Goal: Find specific page/section: Find specific page/section

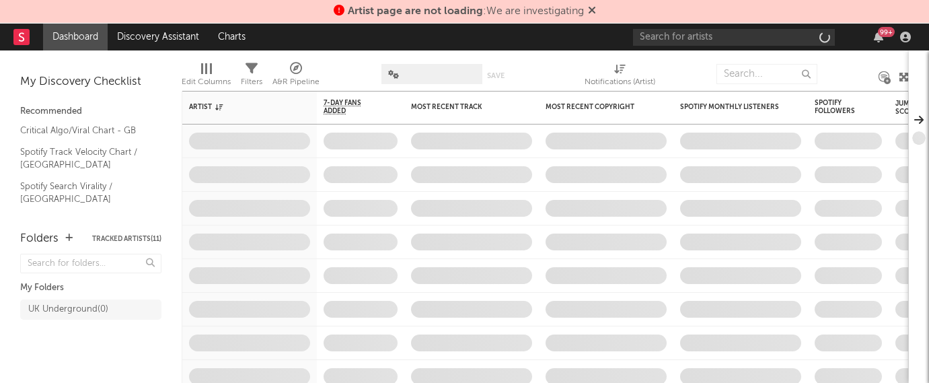
click at [514, 15] on span "Artist page are not loading : We are investigating" at bounding box center [466, 11] width 236 height 11
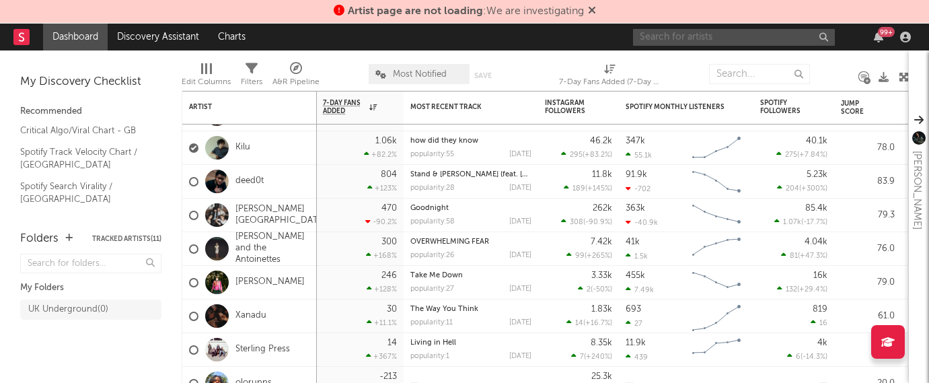
click at [707, 42] on input "text" at bounding box center [734, 37] width 202 height 17
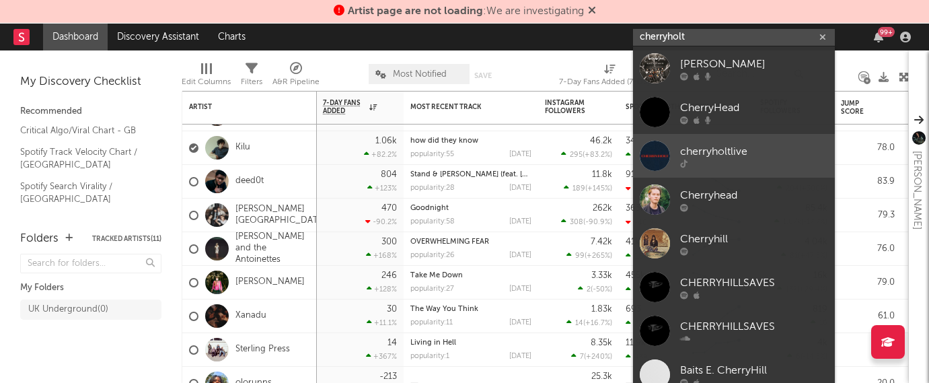
type input "cherryholt"
click at [723, 153] on div "cherryholtlive" at bounding box center [754, 151] width 148 height 16
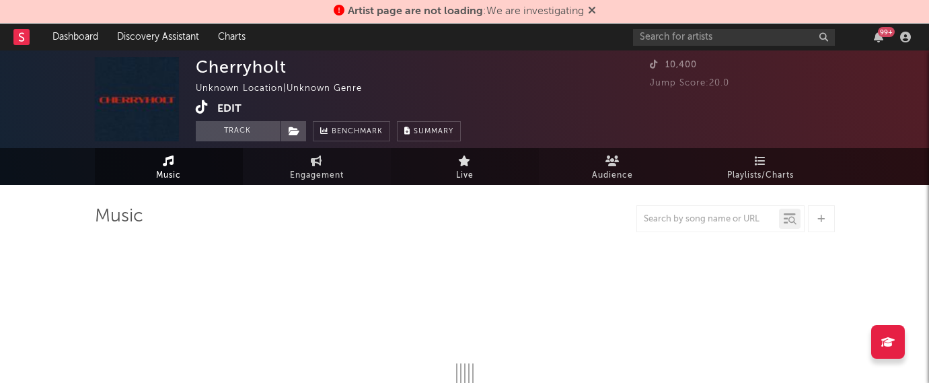
select select "1w"
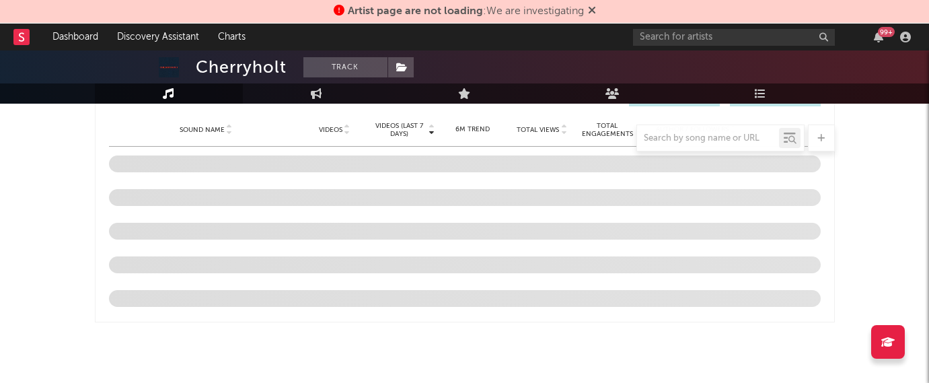
scroll to position [465, 0]
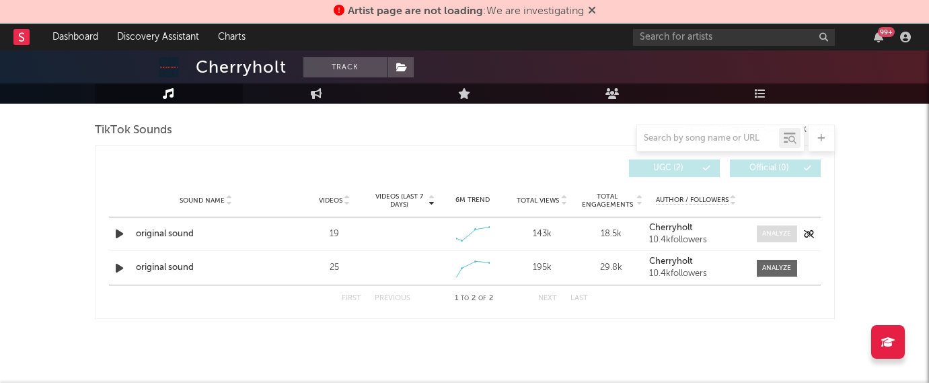
click at [759, 232] on span at bounding box center [777, 233] width 40 height 17
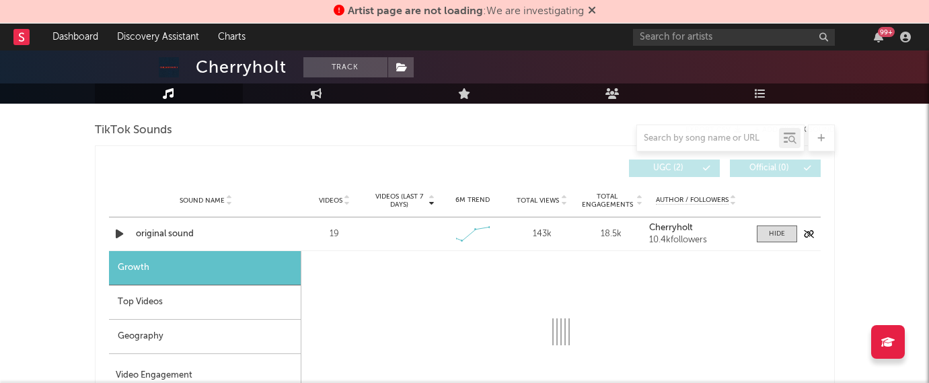
select select "1w"
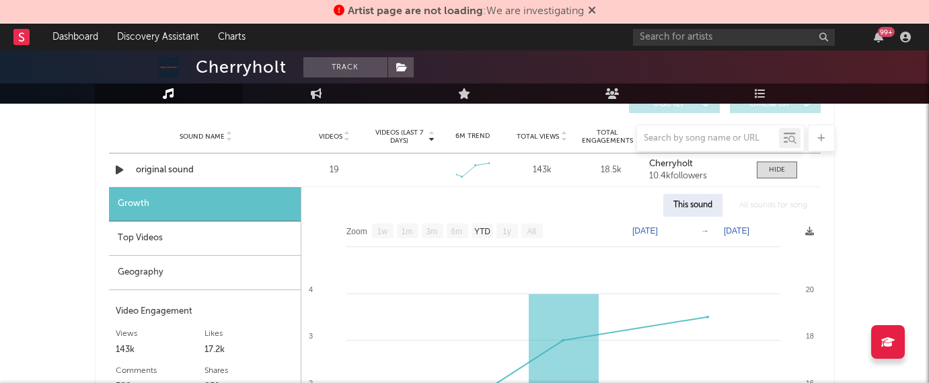
scroll to position [463, 0]
